Goal: Communication & Community: Answer question/provide support

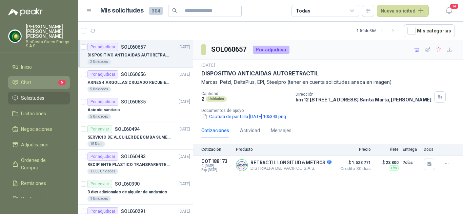
click at [33, 80] on li "Chat 5" at bounding box center [39, 82] width 54 height 7
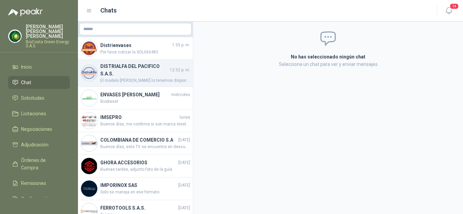
click at [125, 64] on h4 "DISTRIALFA DEL PACIFICO S.A.S." at bounding box center [134, 70] width 68 height 15
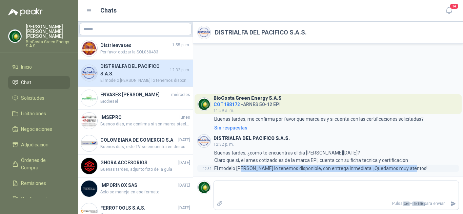
drag, startPoint x: 242, startPoint y: 169, endPoint x: 418, endPoint y: 168, distance: 176.2
click at [418, 168] on div "12:32 El modelo [PERSON_NAME] lo tenemos disponible, con entrega inmediata. ¡Qu…" at bounding box center [328, 168] width 262 height 7
click at [32, 95] on span "Solicitudes" at bounding box center [32, 98] width 23 height 7
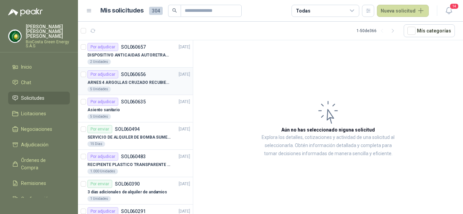
click at [144, 82] on p "ARNES 4 ARGOLLAS CRUZADO RECUBIERTO PVC" at bounding box center [129, 83] width 84 height 6
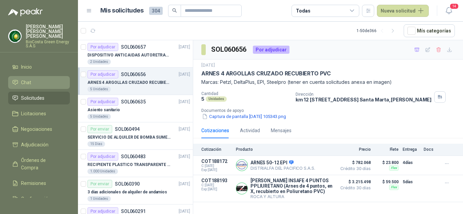
click at [38, 81] on li "Chat" at bounding box center [39, 82] width 54 height 7
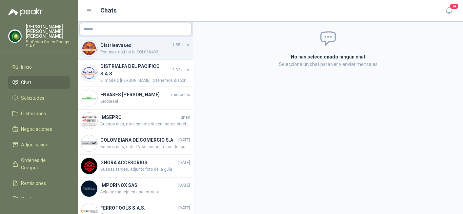
click at [145, 50] on span "Por favor cotizar la SOL060483" at bounding box center [145, 52] width 90 height 6
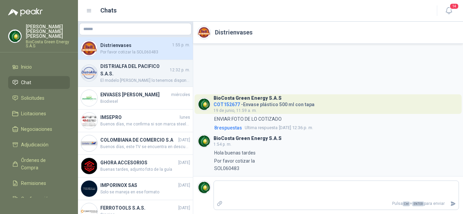
click at [145, 74] on h4 "DISTRIALFA DEL PACIFICO S.A.S." at bounding box center [134, 70] width 68 height 15
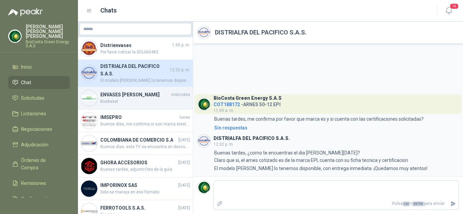
click at [138, 99] on h4 "ENVASES [PERSON_NAME]" at bounding box center [134, 94] width 69 height 7
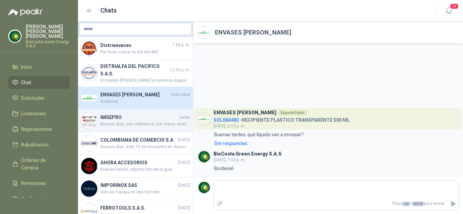
click at [134, 128] on span "Buenos días, me confirma si son marca steelpro?" at bounding box center [145, 124] width 90 height 6
